Goal: Navigation & Orientation: Find specific page/section

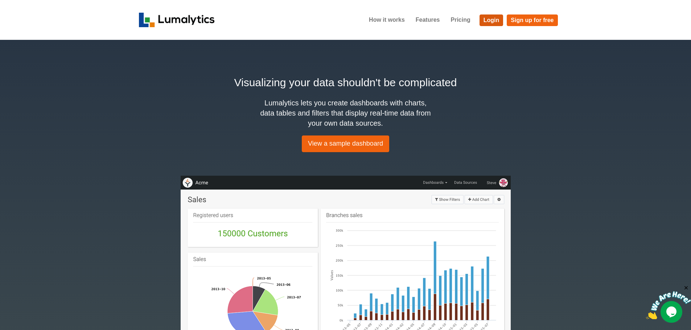
click at [491, 19] on link "Login" at bounding box center [492, 21] width 24 height 12
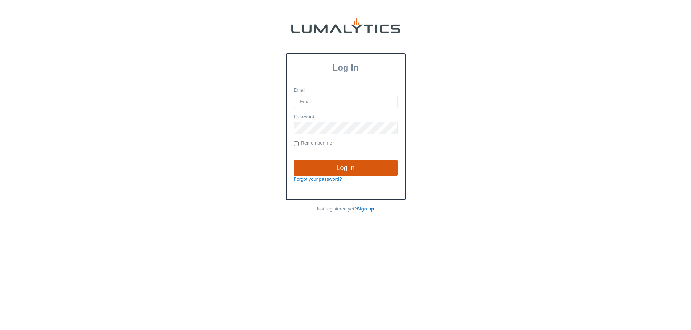
type input "amarsh@valleytruckparts.com"
click at [341, 163] on input "Log In" at bounding box center [346, 168] width 104 height 17
